Goal: Check status: Check status

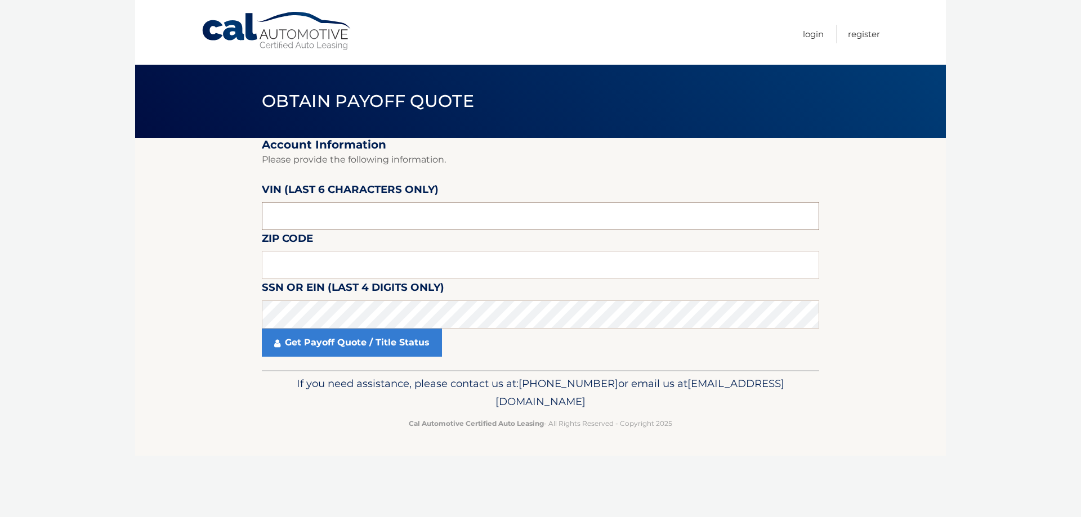
click at [308, 222] on input "text" at bounding box center [540, 216] width 557 height 28
type input "206410"
click at [295, 254] on input "text" at bounding box center [540, 265] width 557 height 28
type input "02186"
click at [298, 297] on label "SSN or EIN (last 4 digits only)" at bounding box center [353, 289] width 182 height 21
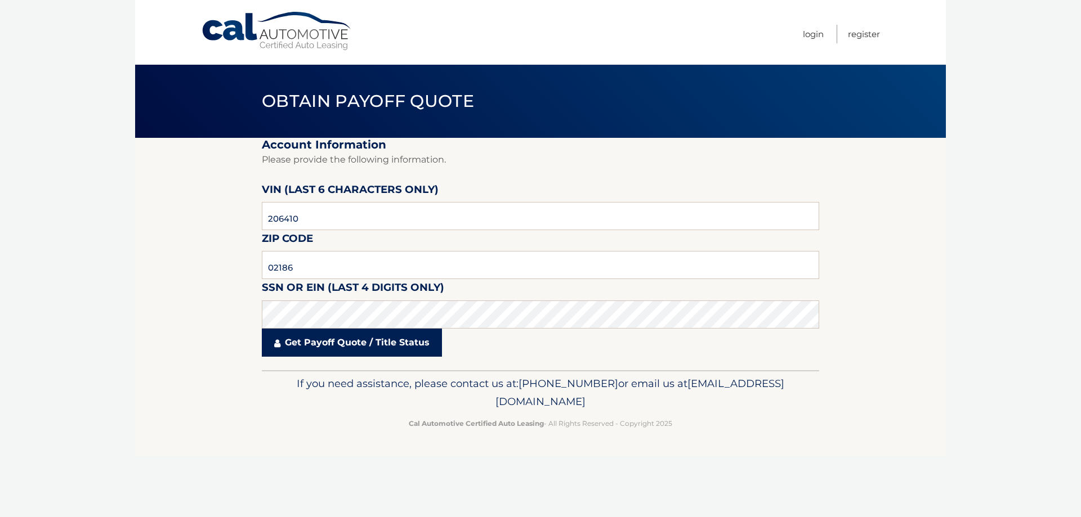
click at [349, 351] on link "Get Payoff Quote / Title Status" at bounding box center [352, 343] width 180 height 28
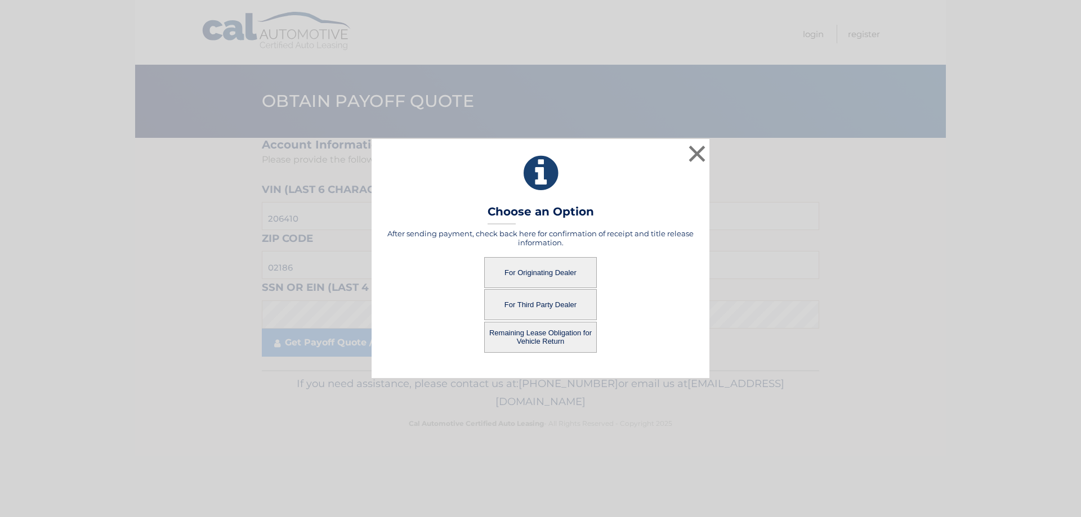
click at [541, 304] on button "For Third Party Dealer" at bounding box center [540, 304] width 113 height 31
click at [553, 301] on button "For Third Party Dealer" at bounding box center [540, 304] width 113 height 31
click at [549, 341] on button "Remaining Lease Obligation for Vehicle Return" at bounding box center [540, 337] width 113 height 31
